Goal: Task Accomplishment & Management: Manage account settings

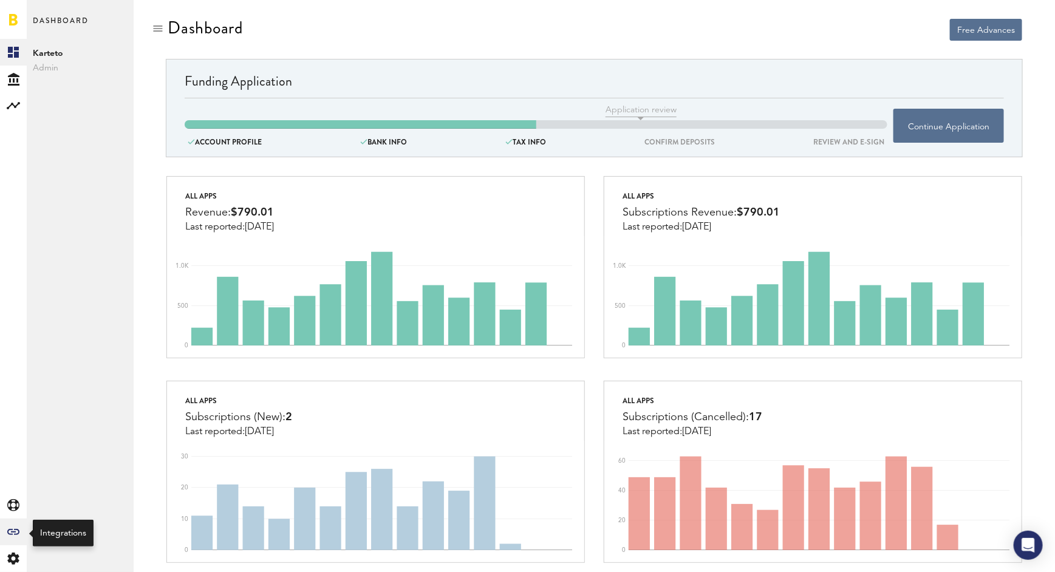
click at [13, 529] on icon "Created with Sketch." at bounding box center [13, 532] width 12 height 6
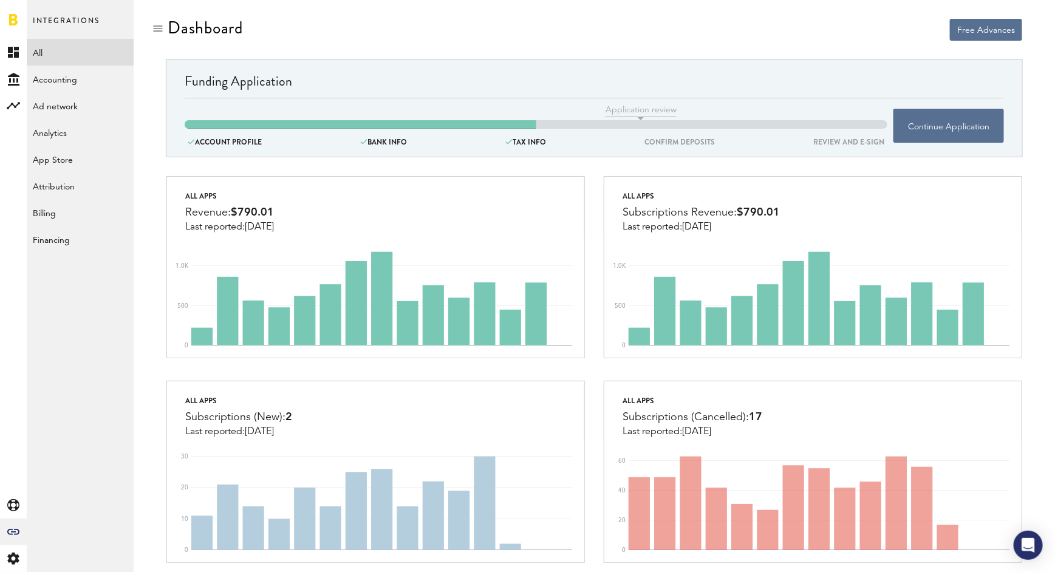
click at [39, 54] on link "All" at bounding box center [80, 52] width 107 height 27
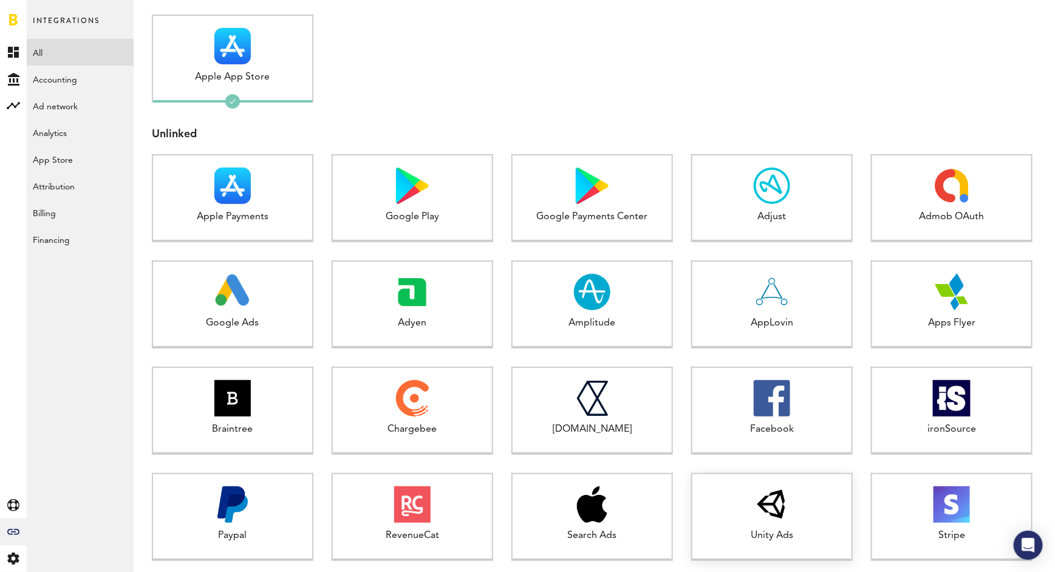
scroll to position [158, 0]
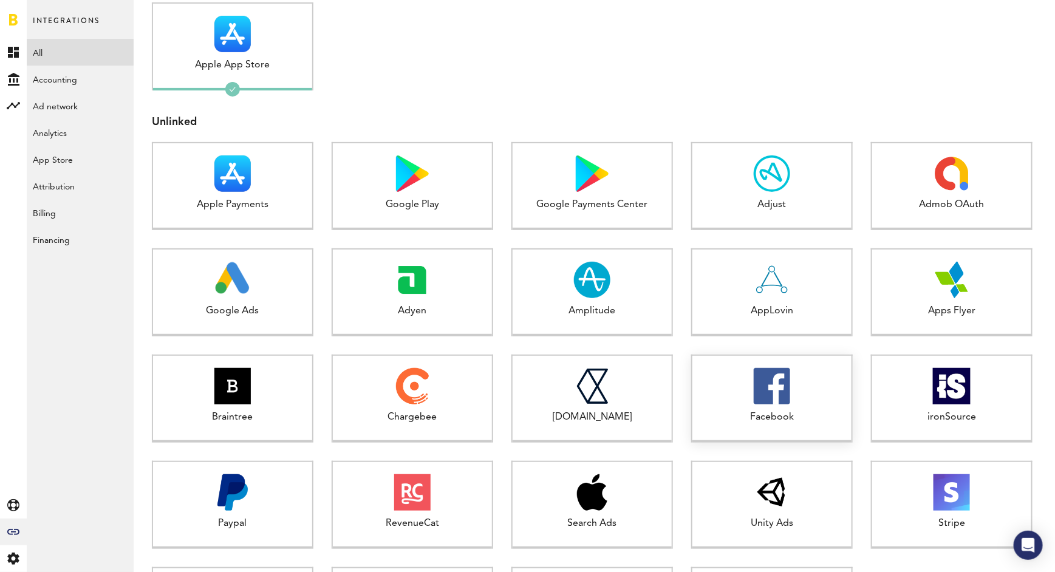
click at [780, 407] on div "Facebook 1 false connected" at bounding box center [771, 399] width 161 height 88
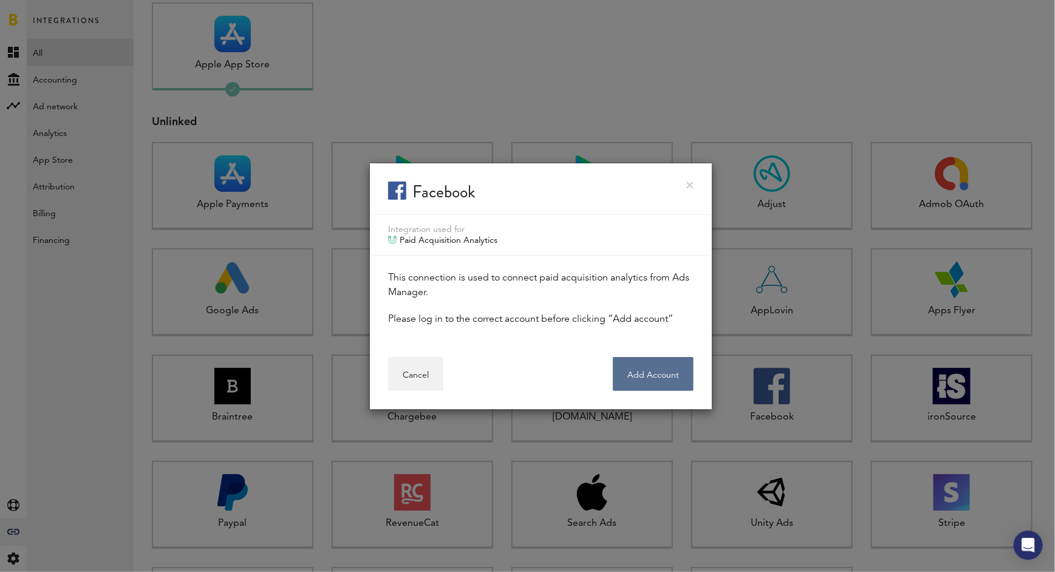
click at [692, 186] on link at bounding box center [689, 185] width 7 height 7
